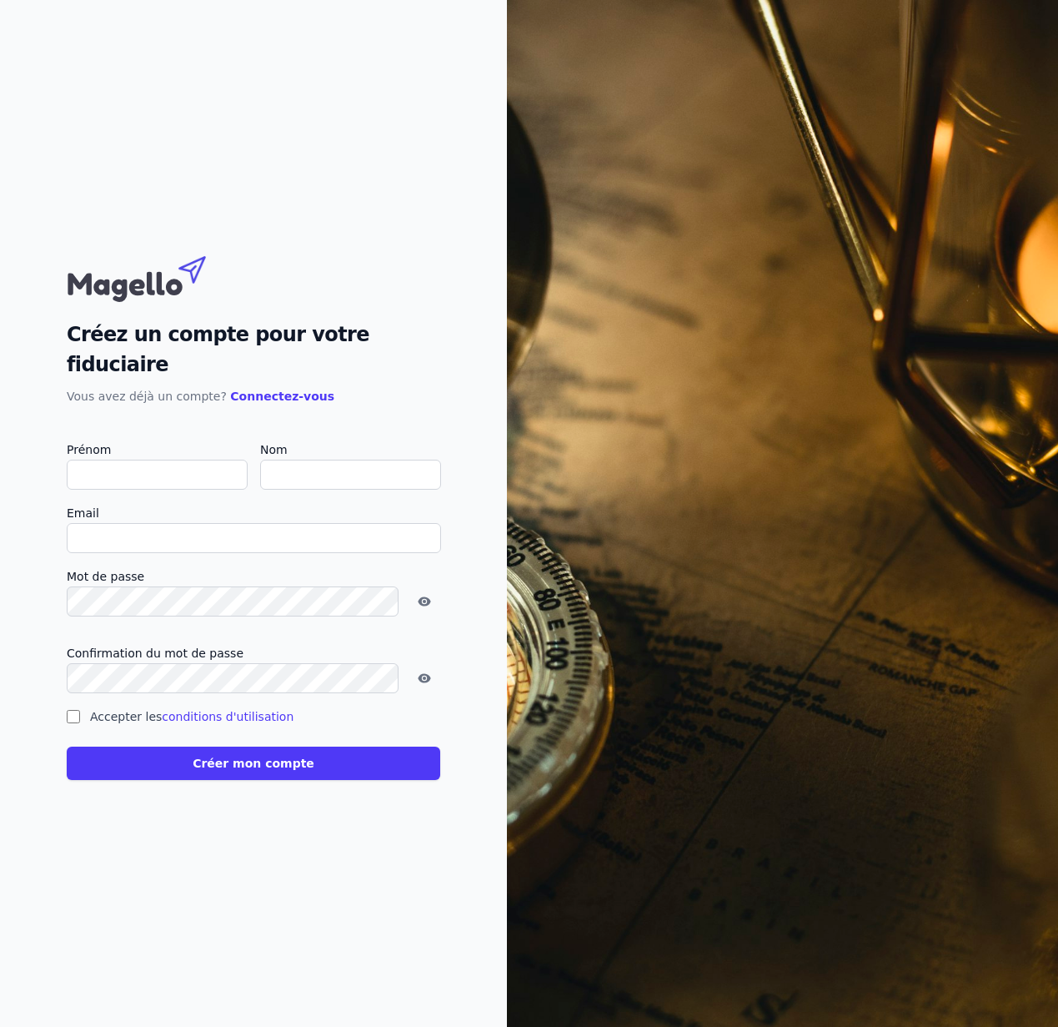
click at [73, 710] on input "Accepter les conditions d'utilisation" at bounding box center [73, 716] width 13 height 13
click at [72, 710] on input "Accepter les conditions d'utilisation" at bounding box center [73, 716] width 13 height 13
checkbox input "false"
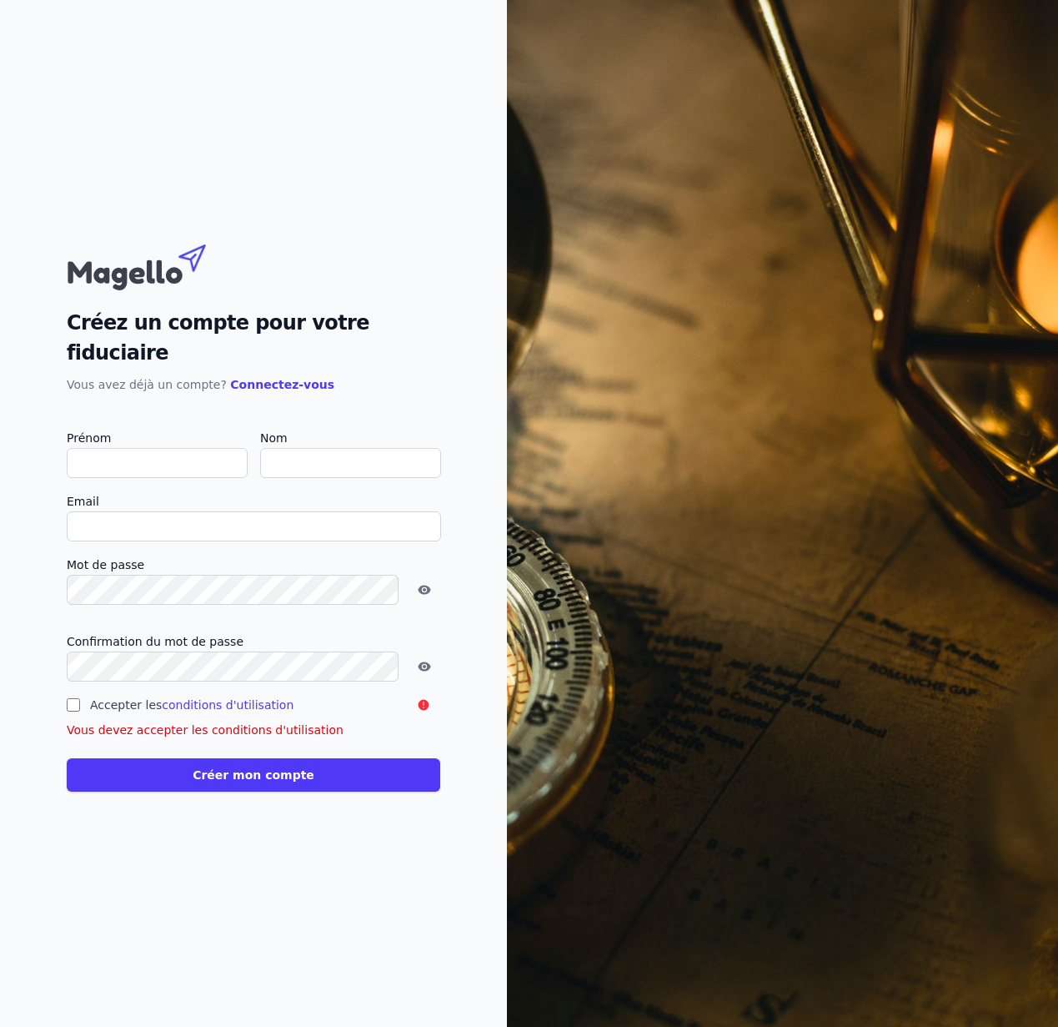
click at [209, 80] on div "Créez un compte pour votre fiduciaire Vous avez déjà un compte? Connectez-vous …" at bounding box center [253, 513] width 507 height 1027
